Goal: Task Accomplishment & Management: Manage account settings

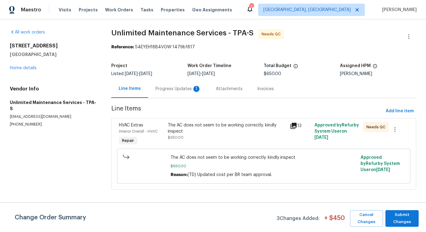
click at [178, 89] on div "Progress Updates 1" at bounding box center [177, 89] width 45 height 6
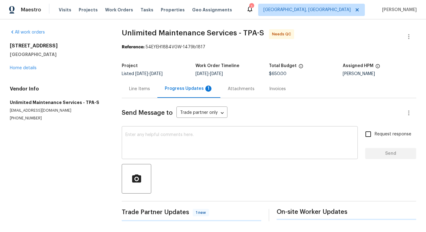
click at [180, 138] on textarea at bounding box center [239, 142] width 228 height 21
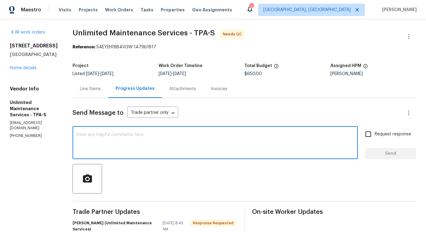
scroll to position [117, 0]
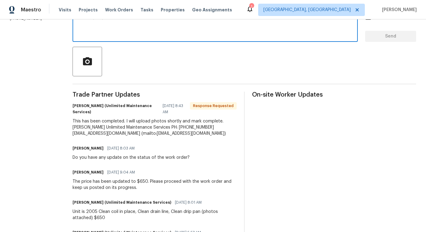
drag, startPoint x: 77, startPoint y: 121, endPoint x: 145, endPoint y: 142, distance: 71.1
click at [96, 121] on div "All work orders 2575 King Ave Auburndale, FL 33823 Home details Vendor Info Unl…" at bounding box center [213, 124] width 426 height 444
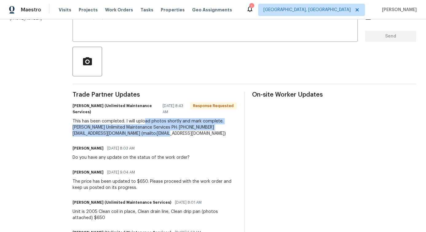
drag, startPoint x: 140, startPoint y: 123, endPoint x: 173, endPoint y: 137, distance: 35.8
click at [173, 137] on div "Trade Partner Updates Carlos Paneque (Unlimited Maintenance Services) 08/21/202…" at bounding box center [154, 214] width 164 height 245
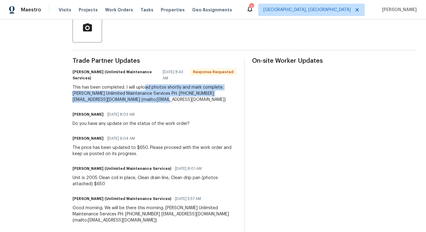
scroll to position [0, 0]
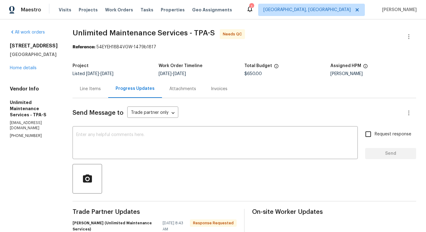
click at [81, 89] on div "Line Items" at bounding box center [90, 89] width 21 height 6
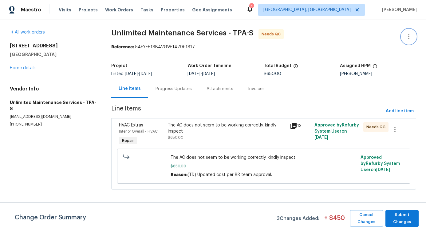
click at [404, 41] on button "button" at bounding box center [408, 36] width 15 height 15
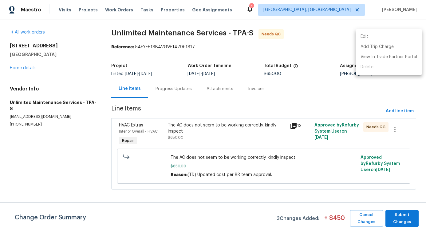
click at [380, 41] on li "Edit" at bounding box center [388, 37] width 66 height 10
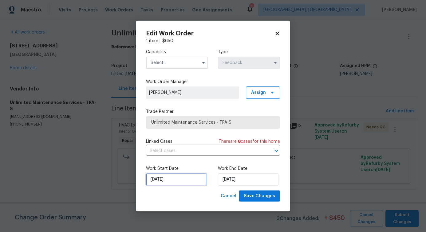
click at [172, 178] on input "[DATE]" at bounding box center [176, 179] width 61 height 12
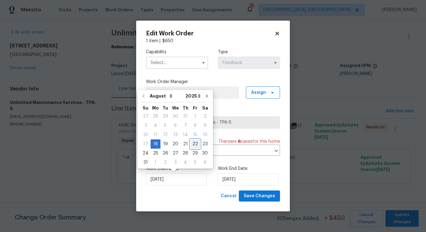
click at [193, 144] on div "22" at bounding box center [195, 143] width 10 height 9
type input "[DATE]"
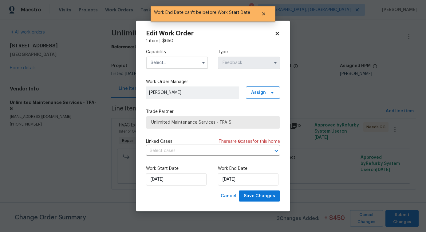
click at [180, 61] on input "text" at bounding box center [177, 63] width 62 height 12
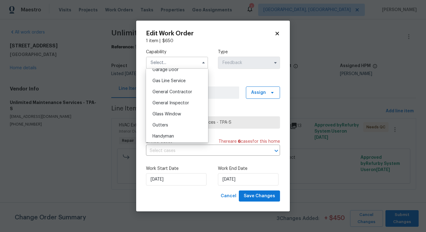
scroll to position [277, 0]
click at [177, 95] on span "General Contractor" at bounding box center [172, 92] width 40 height 4
type input "General Contractor"
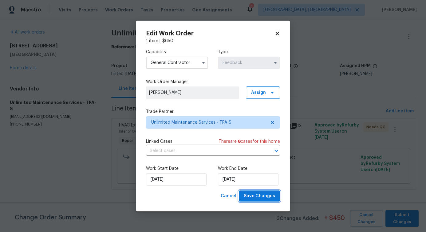
click at [257, 200] on button "Save Changes" at bounding box center [259, 195] width 41 height 11
click at [76, 175] on body "Maestro Visits Projects Work Orders Tasks Properties Geo Assignments 1 Albuquer…" at bounding box center [213, 103] width 426 height 206
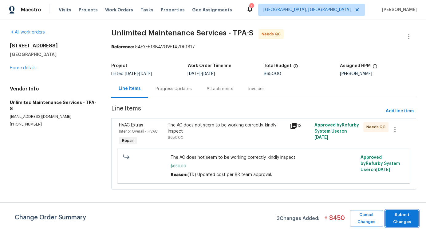
click at [407, 219] on span "Submit Changes" at bounding box center [401, 218] width 27 height 14
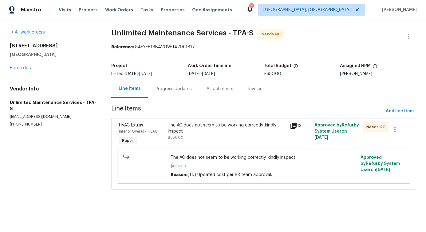
click at [201, 129] on div "The AC does not seem to be working correctly. kindly inspect" at bounding box center [227, 128] width 119 height 12
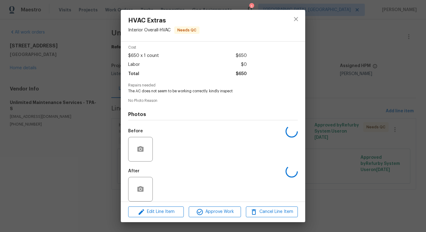
scroll to position [31, 0]
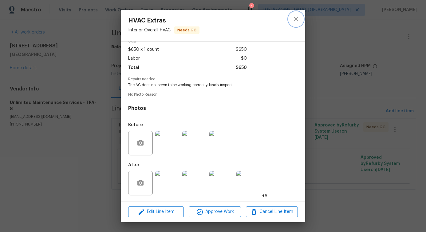
click at [296, 16] on icon "close" at bounding box center [295, 18] width 7 height 7
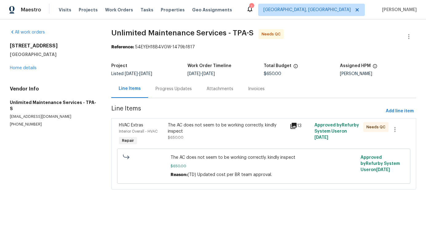
click at [221, 132] on div "The AC does not seem to be working correctly. kindly inspect" at bounding box center [227, 128] width 119 height 12
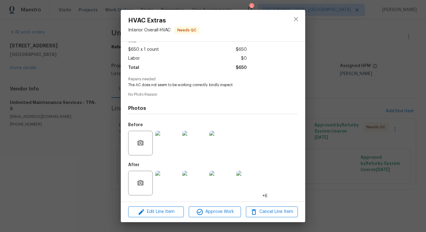
click at [171, 142] on img at bounding box center [167, 143] width 25 height 25
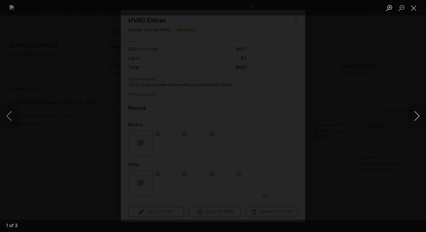
click at [420, 115] on button "Next image" at bounding box center [416, 115] width 18 height 25
click at [414, 5] on button "Close lightbox" at bounding box center [413, 7] width 12 height 11
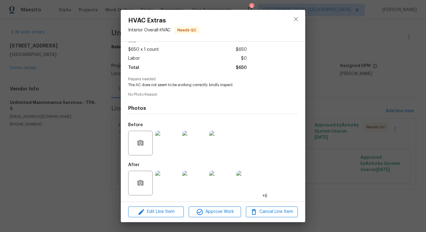
click at [169, 180] on img at bounding box center [167, 182] width 25 height 25
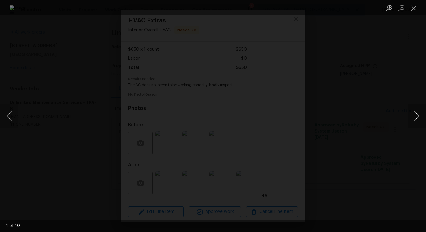
click at [417, 118] on button "Next image" at bounding box center [416, 115] width 18 height 25
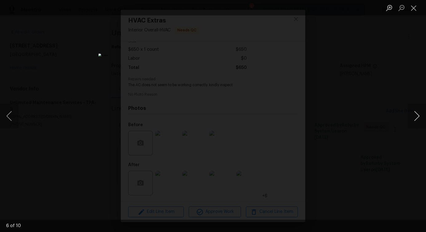
click at [417, 118] on button "Next image" at bounding box center [416, 115] width 18 height 25
click at [413, 8] on button "Close lightbox" at bounding box center [413, 7] width 12 height 11
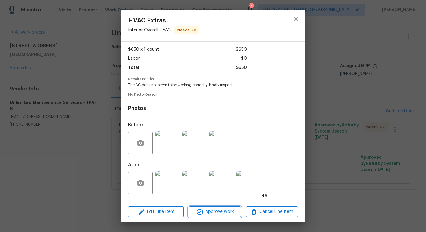
click at [223, 212] on span "Approve Work" at bounding box center [214, 212] width 48 height 8
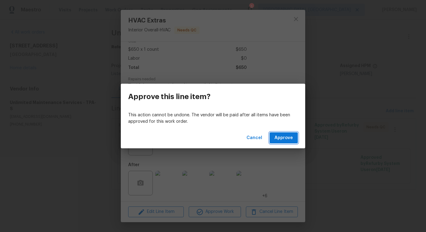
click at [286, 138] on span "Approve" at bounding box center [283, 138] width 18 height 8
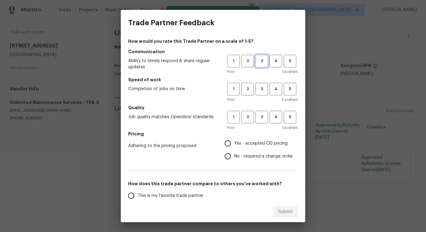
click at [258, 55] on button "3" at bounding box center [261, 61] width 13 height 13
click at [256, 91] on span "3" at bounding box center [261, 88] width 11 height 7
click at [259, 112] on button "3" at bounding box center [261, 117] width 13 height 13
click at [221, 159] on input "No - required a change order" at bounding box center [227, 156] width 13 height 13
radio input "true"
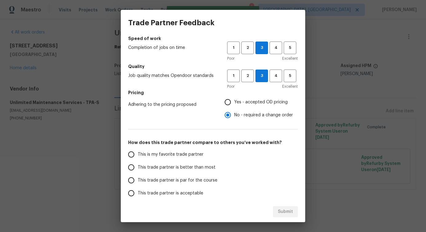
scroll to position [80, 0]
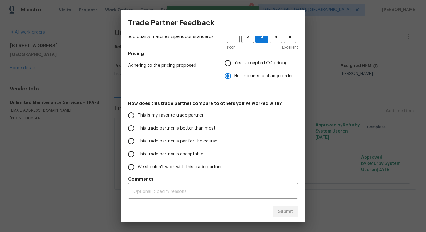
click at [209, 131] on label "This trade partner is better than most" at bounding box center [173, 128] width 97 height 13
click at [138, 131] on input "This trade partner is better than most" at bounding box center [131, 128] width 13 height 13
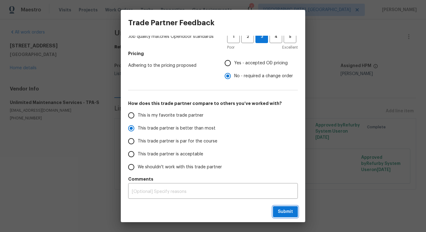
click at [292, 212] on span "Submit" at bounding box center [285, 212] width 15 height 8
radio input "true"
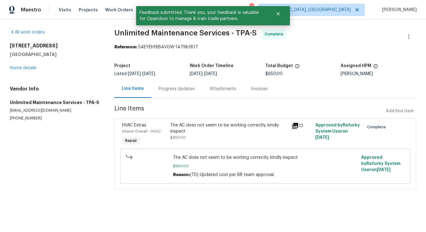
click at [165, 91] on div "Progress Updates" at bounding box center [176, 89] width 36 height 6
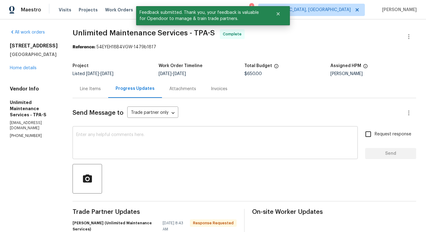
click at [180, 148] on textarea at bounding box center [215, 142] width 278 height 21
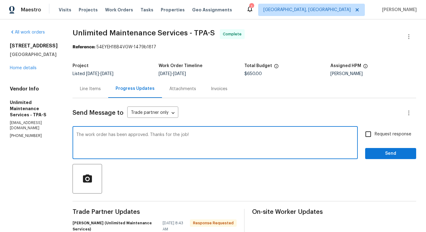
type textarea "The work order has been approved. Thanks for the job!"
drag, startPoint x: 71, startPoint y: 135, endPoint x: 217, endPoint y: 137, distance: 145.9
click at [217, 137] on div "The work order has been approved. Thanks for the job! x ​" at bounding box center [214, 142] width 285 height 31
click at [217, 137] on textarea "The work order has been approved. Thanks for the job!" at bounding box center [215, 142] width 278 height 21
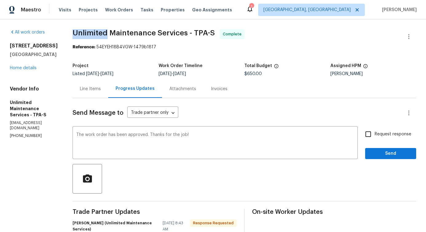
drag, startPoint x: 68, startPoint y: 33, endPoint x: 100, endPoint y: 33, distance: 32.2
click at [100, 33] on span "Unlimited Maintenance Services - TPA-S" at bounding box center [143, 32] width 142 height 7
drag, startPoint x: 104, startPoint y: 31, endPoint x: 149, endPoint y: 35, distance: 45.0
click at [149, 35] on span "Unlimited Maintenance Services - TPA-S" at bounding box center [143, 32] width 142 height 7
drag, startPoint x: 151, startPoint y: 33, endPoint x: 181, endPoint y: 35, distance: 29.9
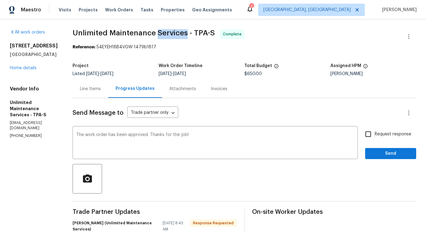
click at [181, 35] on span "Unlimited Maintenance Services - TPA-S" at bounding box center [143, 32] width 142 height 7
drag, startPoint x: 188, startPoint y: 31, endPoint x: 201, endPoint y: 34, distance: 12.9
click at [201, 34] on span "Unlimited Maintenance Services - TPA-S" at bounding box center [143, 32] width 142 height 7
click at [208, 32] on span "Unlimited Maintenance Services - TPA-S" at bounding box center [143, 32] width 142 height 7
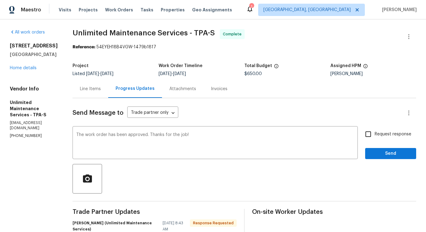
click at [206, 33] on span "Unlimited Maintenance Services - TPA-S" at bounding box center [143, 32] width 142 height 7
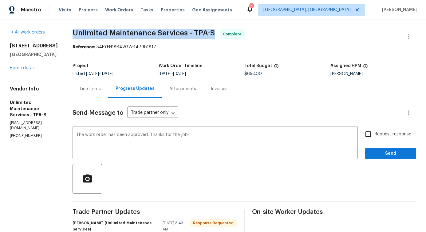
click at [206, 33] on span "Unlimited Maintenance Services - TPA-S" at bounding box center [143, 32] width 142 height 7
click at [124, 38] on span "Unlimited Maintenance Services - TPA-S Complete" at bounding box center [236, 36] width 329 height 15
drag, startPoint x: 66, startPoint y: 29, endPoint x: 180, endPoint y: 31, distance: 113.6
click at [387, 153] on span "Send" at bounding box center [390, 154] width 41 height 8
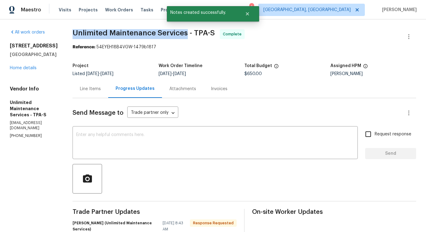
click at [88, 48] on b "Reference:" at bounding box center [83, 47] width 23 height 4
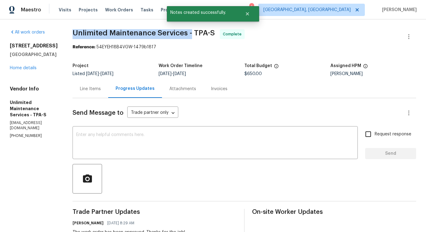
drag, startPoint x: 67, startPoint y: 32, endPoint x: 185, endPoint y: 35, distance: 118.3
copy span "Unlimited Maintenance Services -"
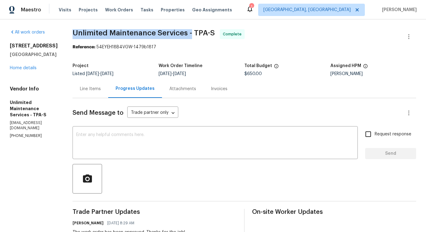
copy span "Unlimited Maintenance Services -"
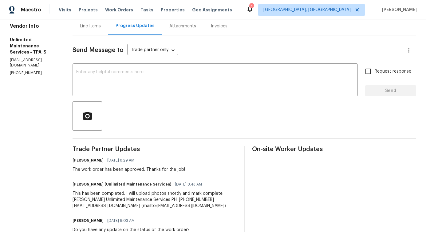
scroll to position [64, 0]
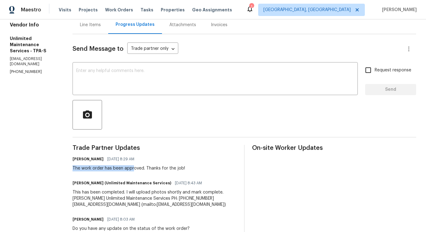
drag, startPoint x: 66, startPoint y: 169, endPoint x: 128, endPoint y: 169, distance: 61.7
click at [128, 169] on div "All work orders [STREET_ADDRESS] Home details Vendor Info Unlimited Maintenance…" at bounding box center [213, 186] width 426 height 462
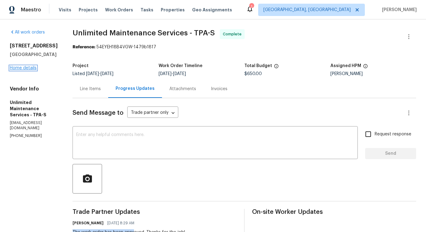
click at [32, 70] on link "Home details" at bounding box center [23, 68] width 27 height 4
